Goal: Find specific page/section: Find specific page/section

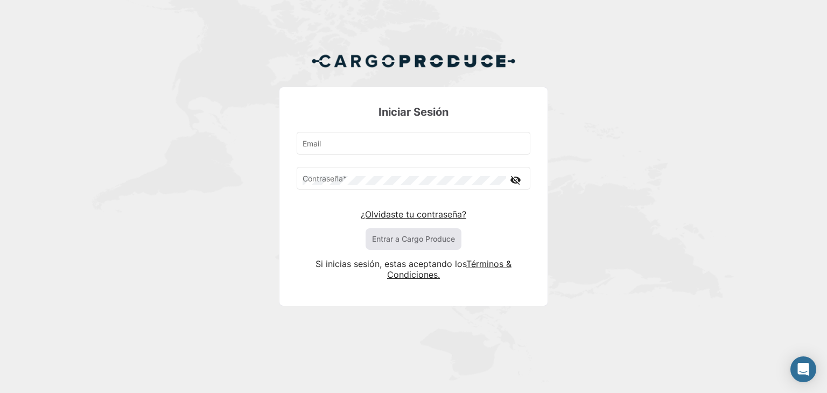
type input "[EMAIL_ADDRESS][DOMAIN_NAME]"
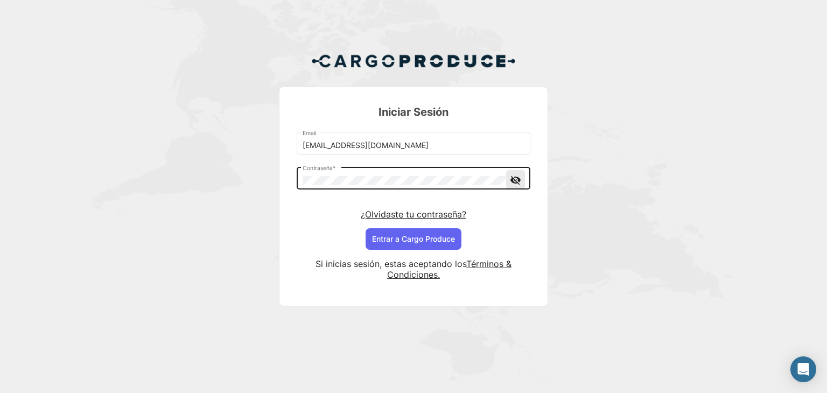
click at [521, 180] on mat-icon "visibility_off" at bounding box center [515, 179] width 13 height 13
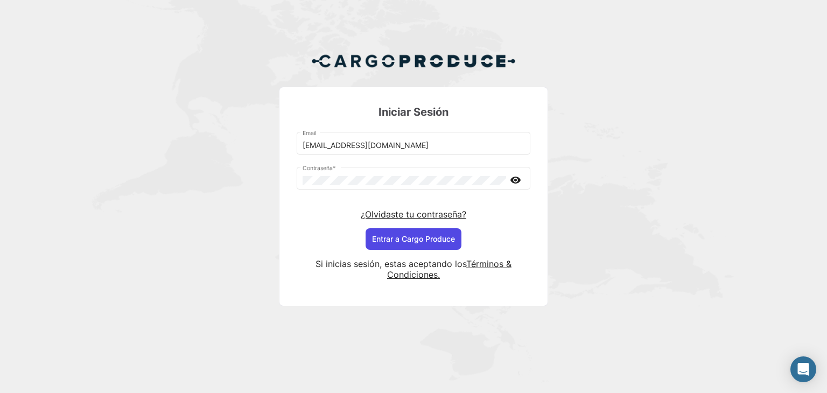
click at [438, 241] on button "Entrar a Cargo Produce" at bounding box center [414, 239] width 96 height 22
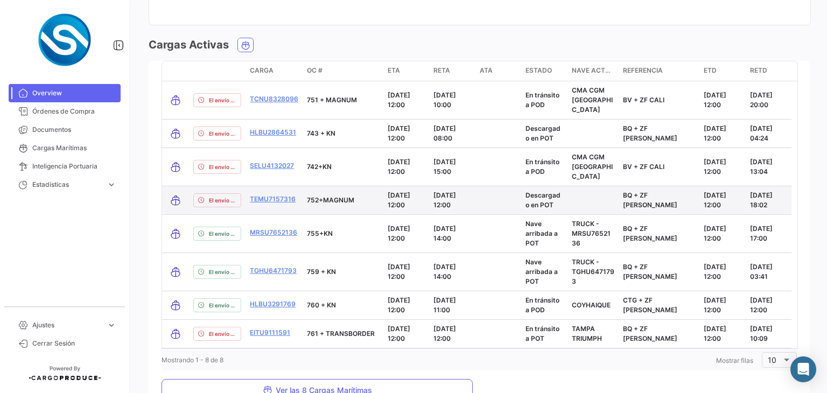
scroll to position [1068, 0]
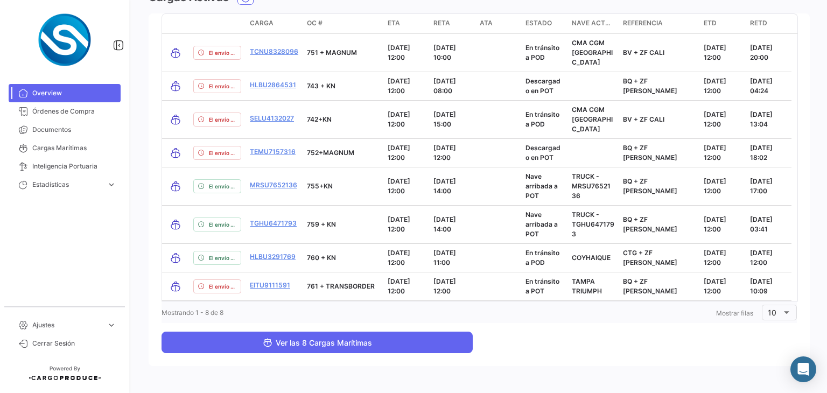
click at [357, 332] on button "Ver las 8 Cargas Marítimas" at bounding box center [317, 343] width 311 height 22
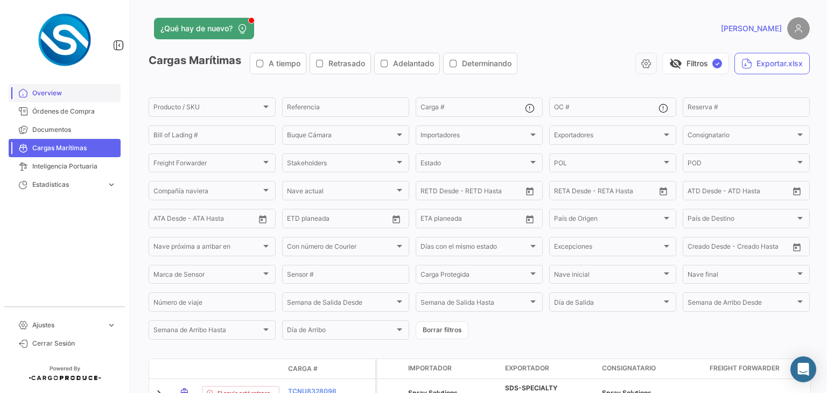
click at [64, 96] on span "Overview" at bounding box center [74, 93] width 84 height 10
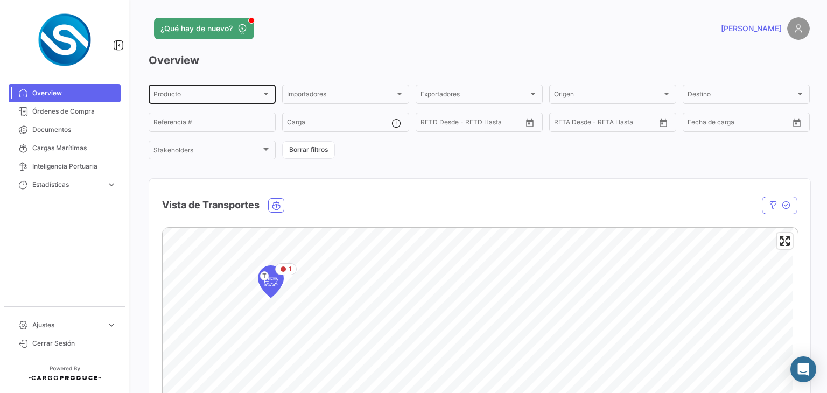
click at [239, 101] on div "Producto Producto" at bounding box center [211, 93] width 117 height 21
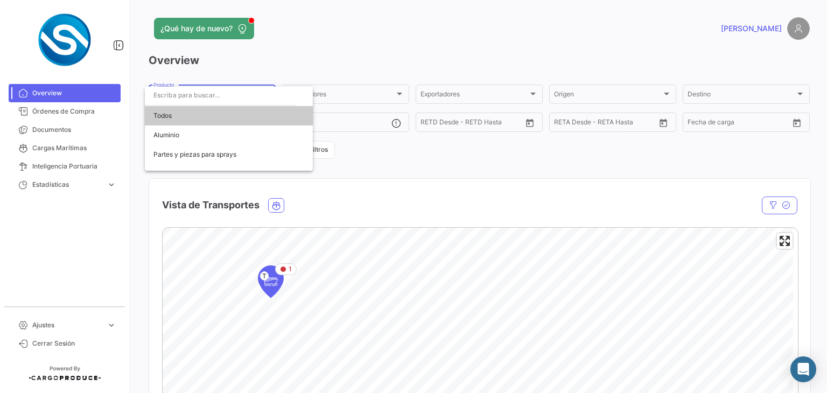
click at [232, 116] on span "Todos" at bounding box center [228, 115] width 151 height 19
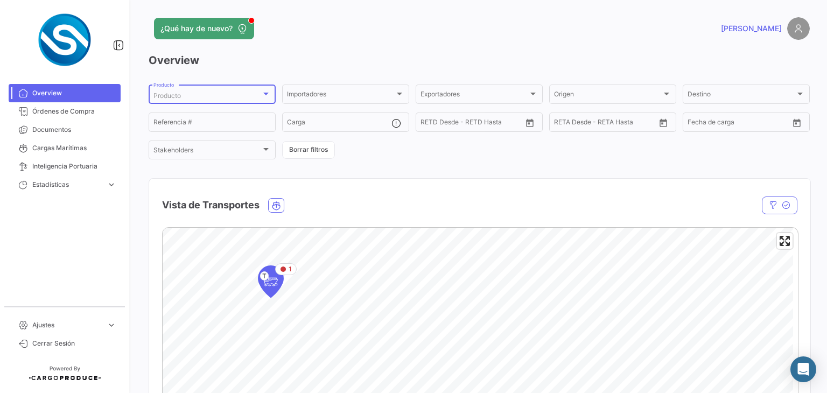
click at [265, 97] on div at bounding box center [266, 93] width 10 height 9
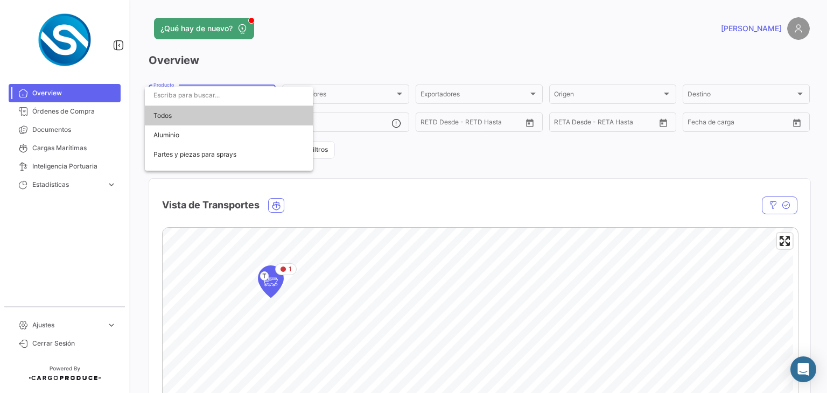
click at [233, 117] on span "Todos" at bounding box center [228, 115] width 151 height 19
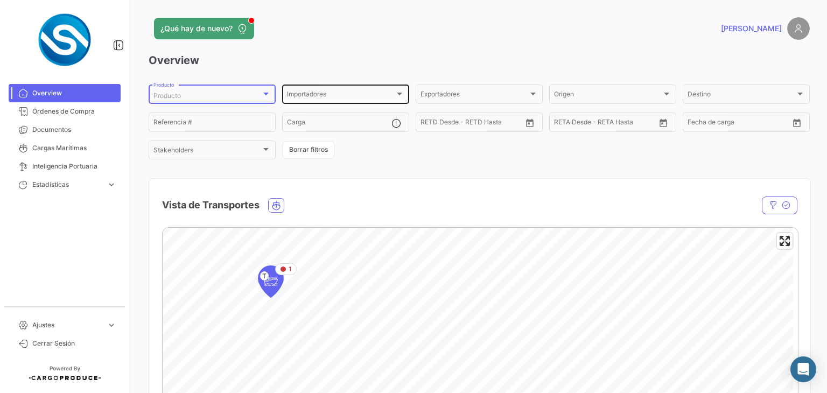
click at [388, 94] on div "Importadores" at bounding box center [341, 96] width 108 height 8
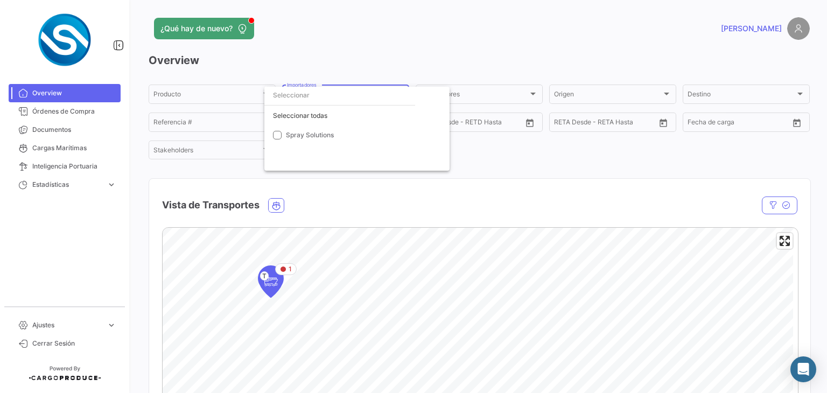
click at [418, 55] on div at bounding box center [413, 196] width 827 height 393
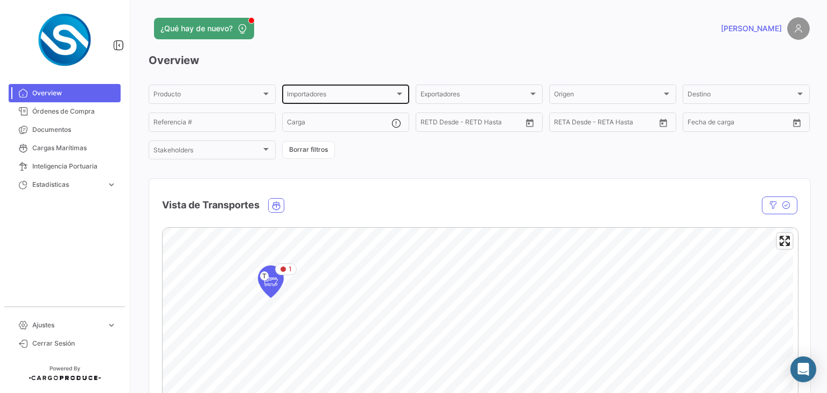
click at [360, 95] on div "Importadores" at bounding box center [341, 96] width 108 height 8
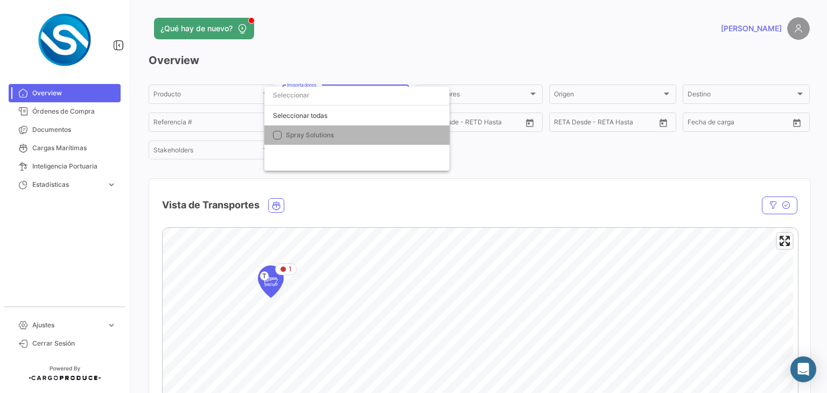
click at [298, 143] on mat-option "Spray Solutions" at bounding box center [356, 134] width 185 height 19
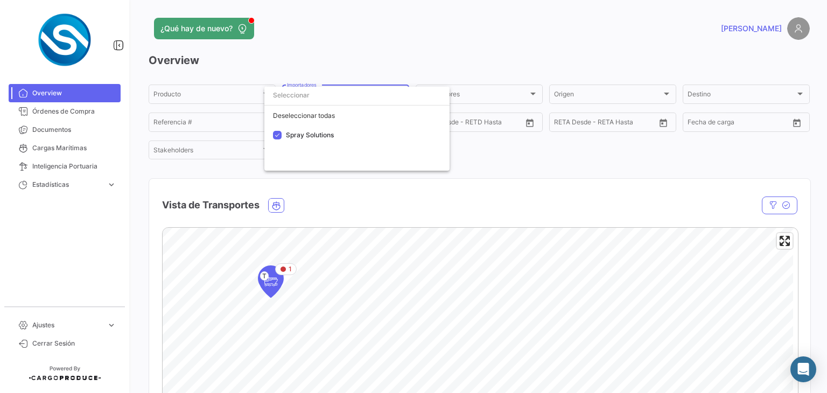
click at [524, 176] on div at bounding box center [413, 196] width 827 height 393
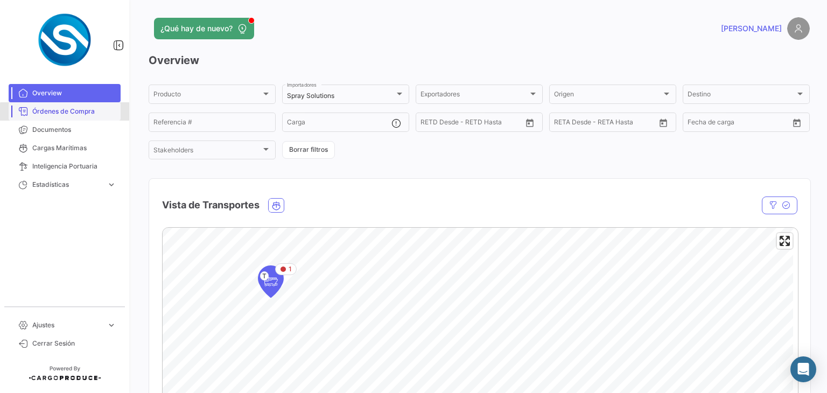
click at [80, 113] on span "Órdenes de Compra" at bounding box center [74, 112] width 84 height 10
